Goal: Transaction & Acquisition: Register for event/course

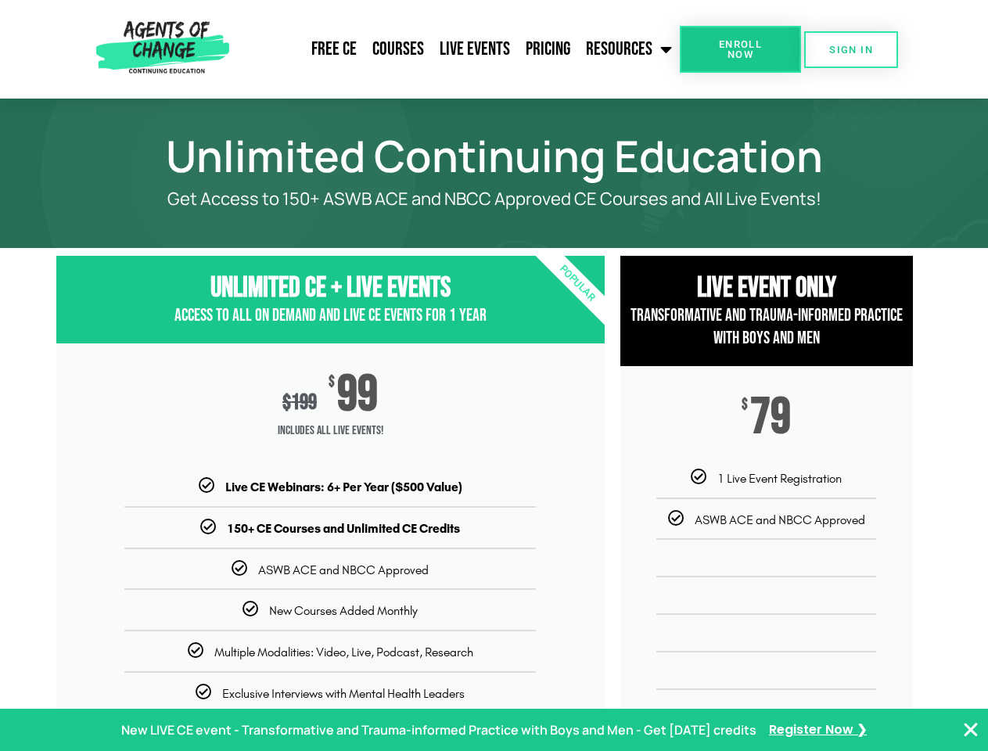
click at [494, 376] on div "$ 199 $ 99 Includes ALL Live Events!" at bounding box center [330, 411] width 549 height 135
click at [630, 49] on link "Resources" at bounding box center [629, 49] width 102 height 39
click at [740, 49] on span "Enroll Now" at bounding box center [740, 49] width 71 height 20
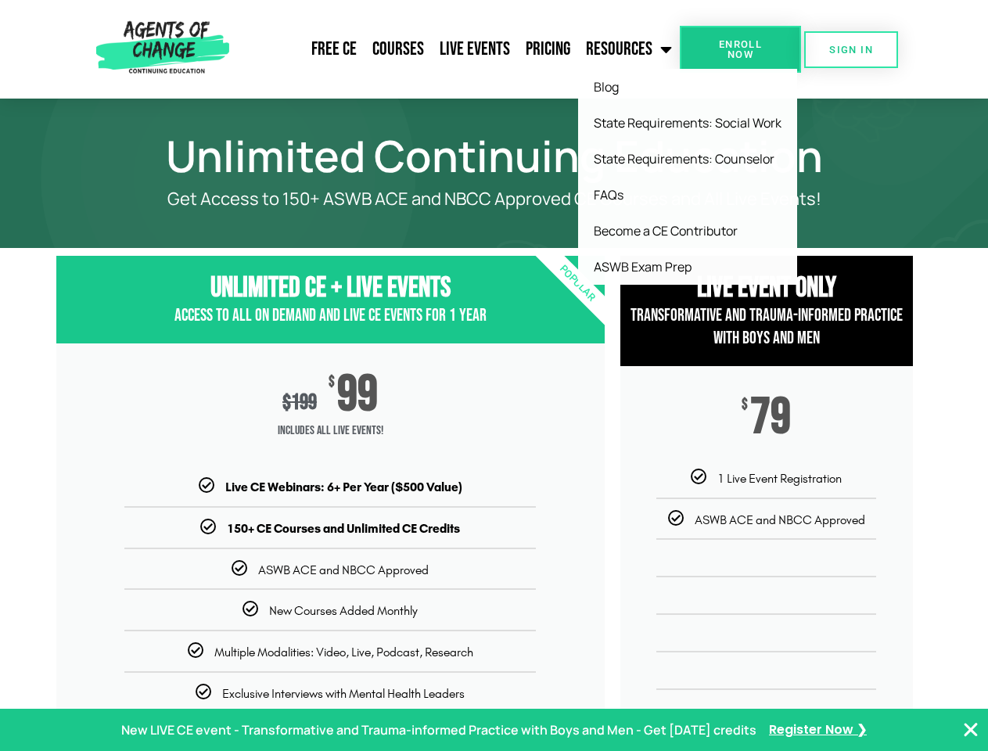
click at [740, 49] on span "Enroll Now" at bounding box center [740, 49] width 71 height 20
click at [851, 49] on span "SIGN IN" at bounding box center [851, 50] width 44 height 10
click at [494, 730] on p "New LIVE CE event - Transformative and Trauma-informed Practice with Boys and M…" at bounding box center [438, 730] width 635 height 23
click at [971, 730] on icon "Close Banner" at bounding box center [971, 730] width 19 height 19
